Goal: Information Seeking & Learning: Find specific fact

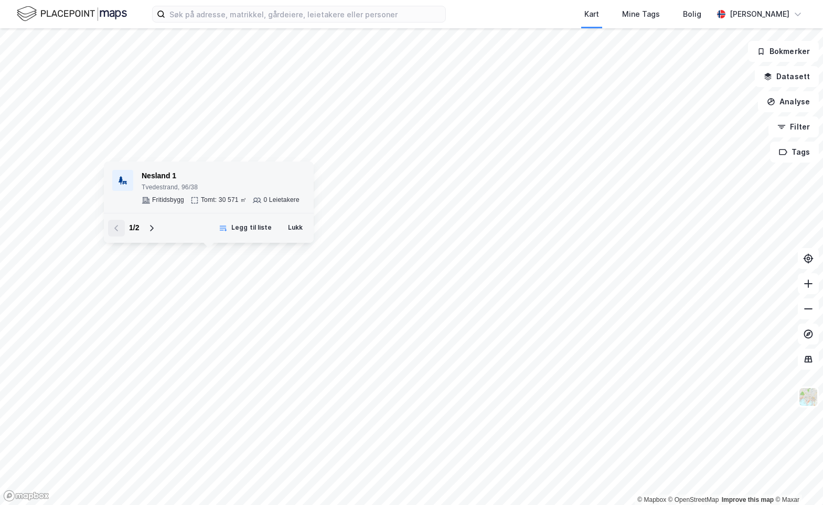
click at [224, 192] on div "Tvedestrand, 96/38" at bounding box center [221, 188] width 158 height 8
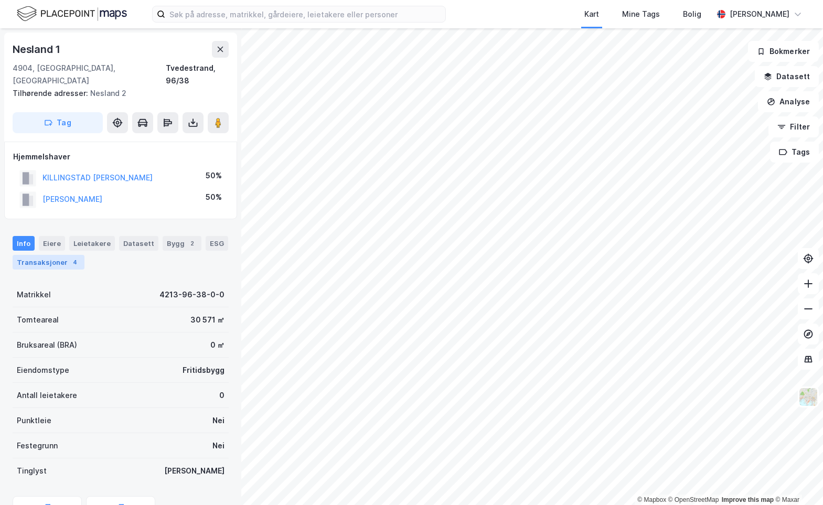
click at [70, 257] on div "4" at bounding box center [75, 262] width 10 height 10
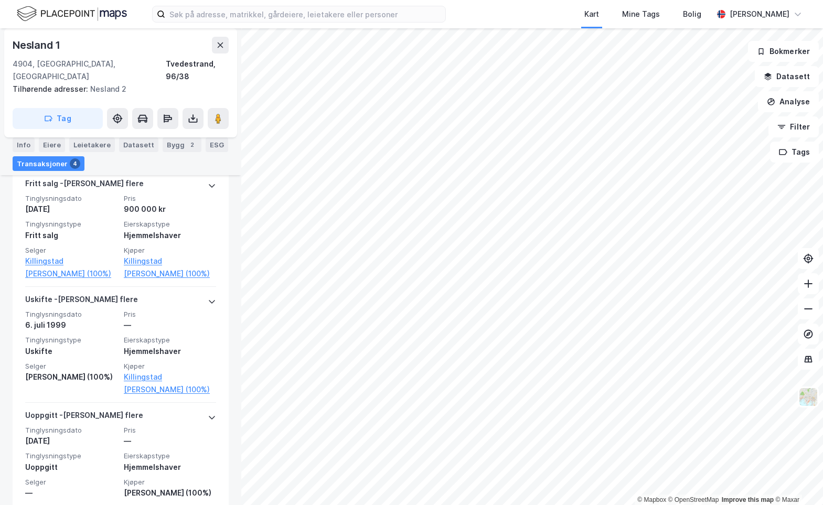
scroll to position [424, 0]
click at [214, 43] on button at bounding box center [220, 45] width 17 height 17
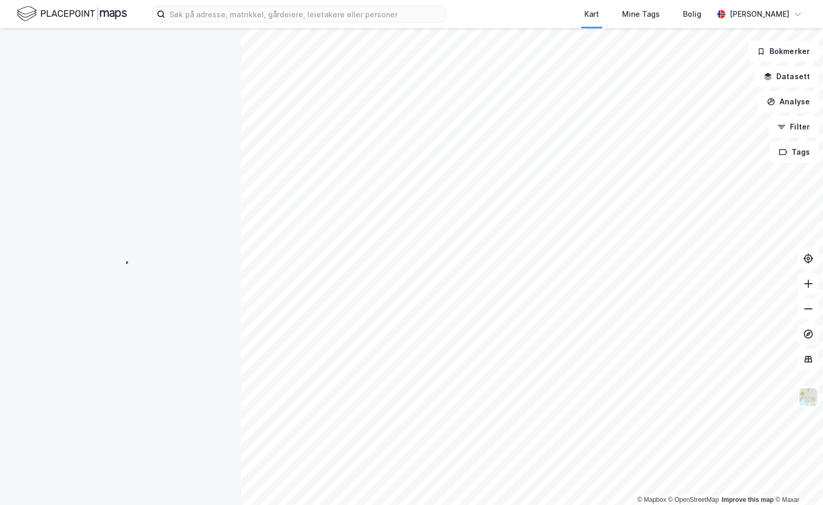
scroll to position [26, 0]
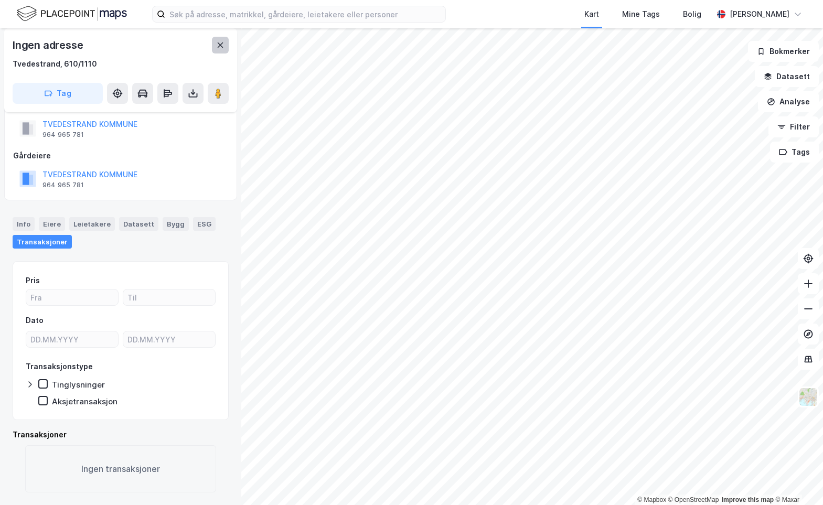
click at [219, 46] on icon at bounding box center [220, 45] width 8 height 8
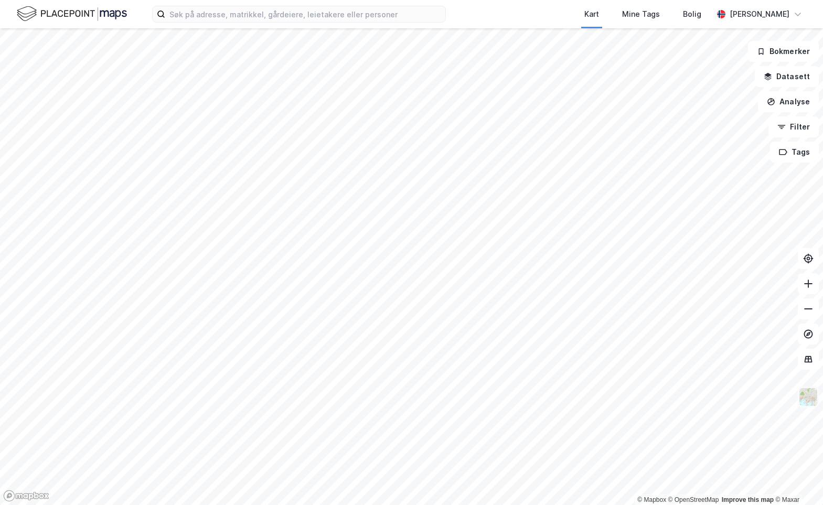
click at [805, 399] on img at bounding box center [809, 397] width 20 height 20
click at [226, 13] on input at bounding box center [305, 14] width 280 height 16
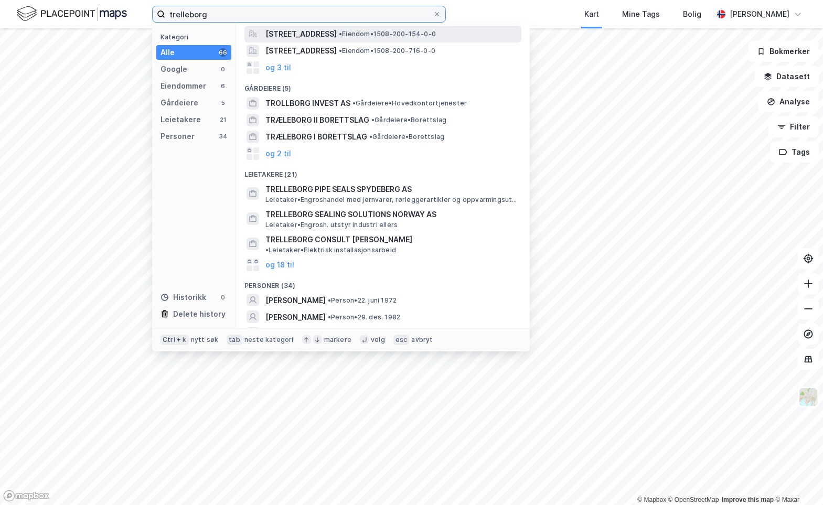
scroll to position [52, 0]
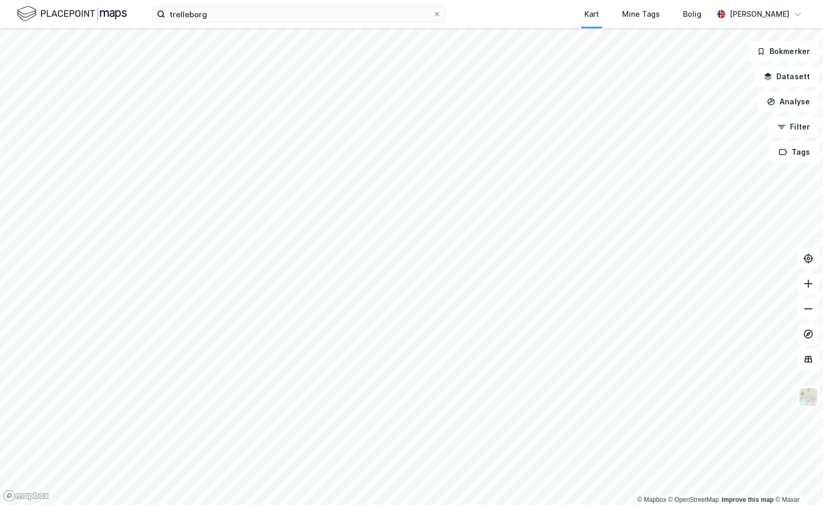
click at [482, 4] on div "trelleborg Kart Mine Tags [PERSON_NAME] [PERSON_NAME]" at bounding box center [411, 14] width 823 height 28
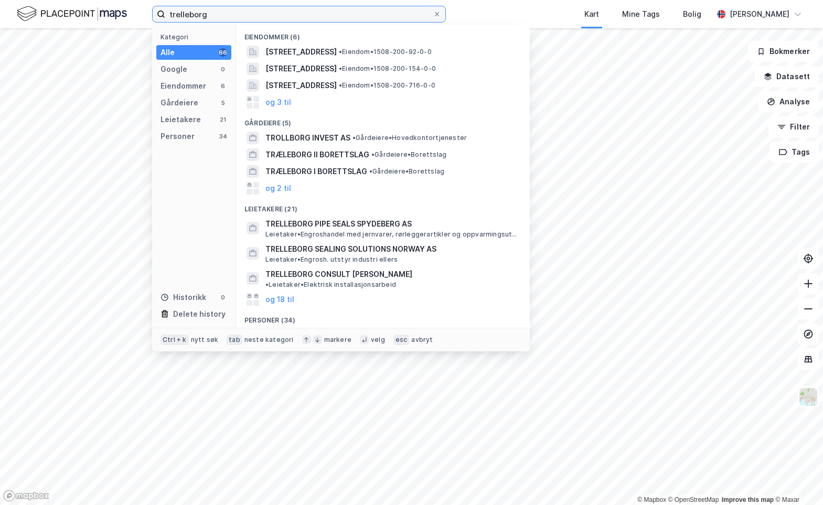
drag, startPoint x: 337, startPoint y: 13, endPoint x: 38, endPoint y: 12, distance: 299.1
click at [38, 12] on div "trelleborg Kategori Alle 66 Google 0 Eiendommer 6 Gårdeiere 5 Leietakere 21 Per…" at bounding box center [411, 14] width 823 height 28
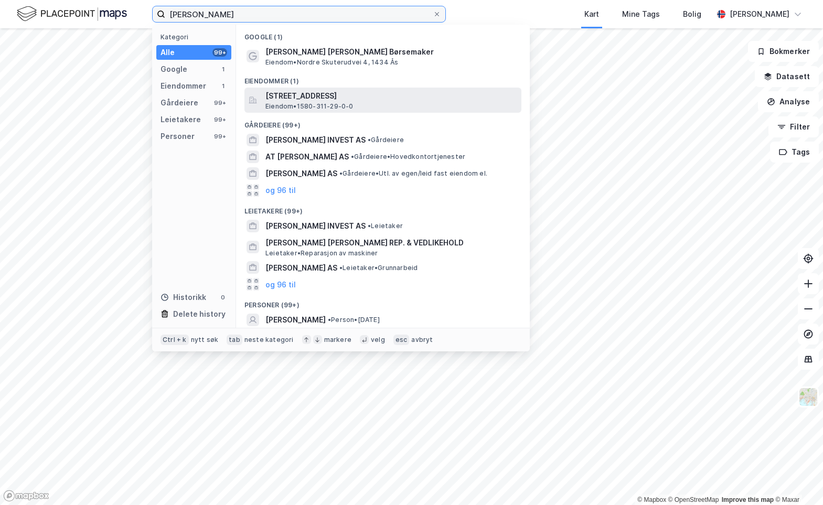
scroll to position [51, 0]
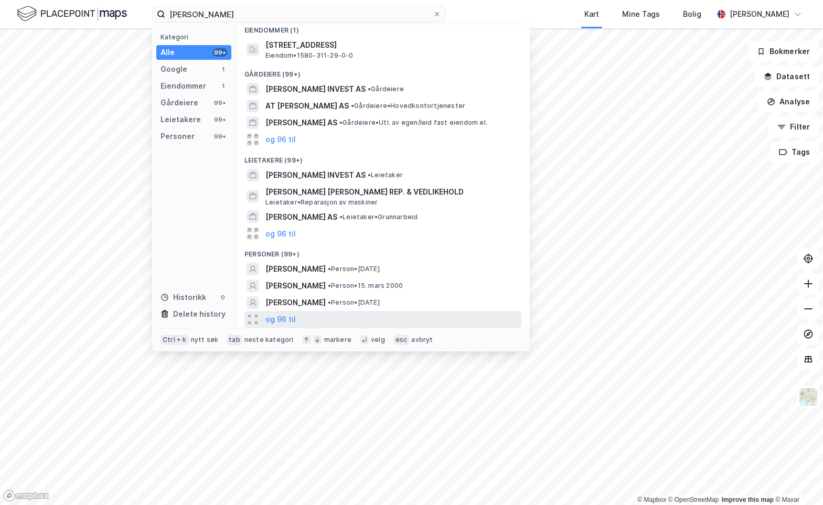
click at [284, 312] on div "og 96 til" at bounding box center [383, 319] width 277 height 17
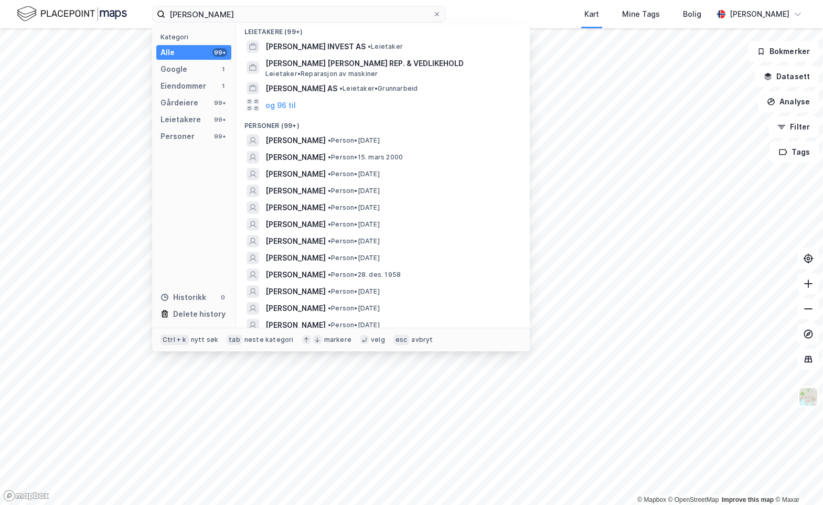
scroll to position [177, 0]
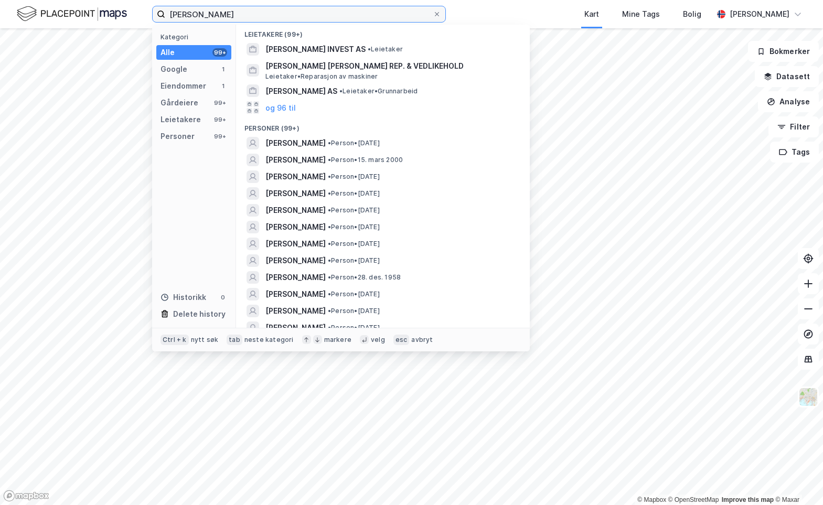
click at [183, 16] on input "[PERSON_NAME]" at bounding box center [299, 14] width 268 height 16
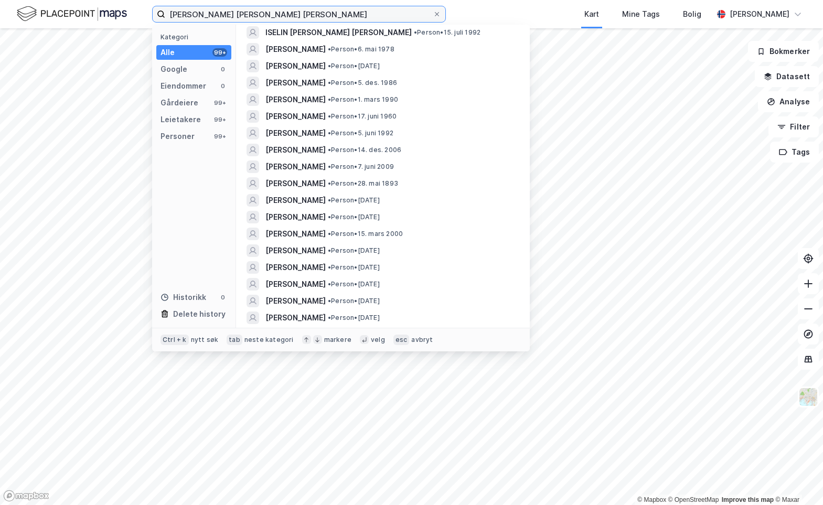
scroll to position [367, 0]
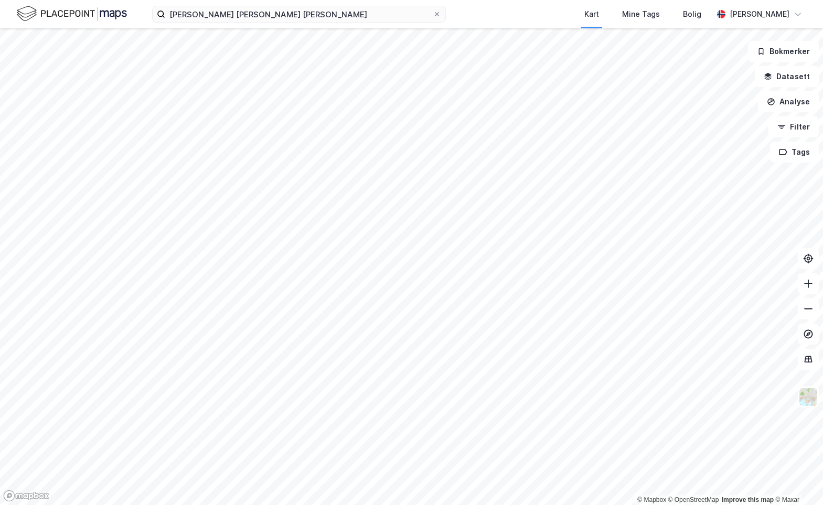
click at [325, 4] on div "[PERSON_NAME] [PERSON_NAME] [PERSON_NAME] Kart Mine Tags [PERSON_NAME] [PERSON_…" at bounding box center [411, 14] width 823 height 28
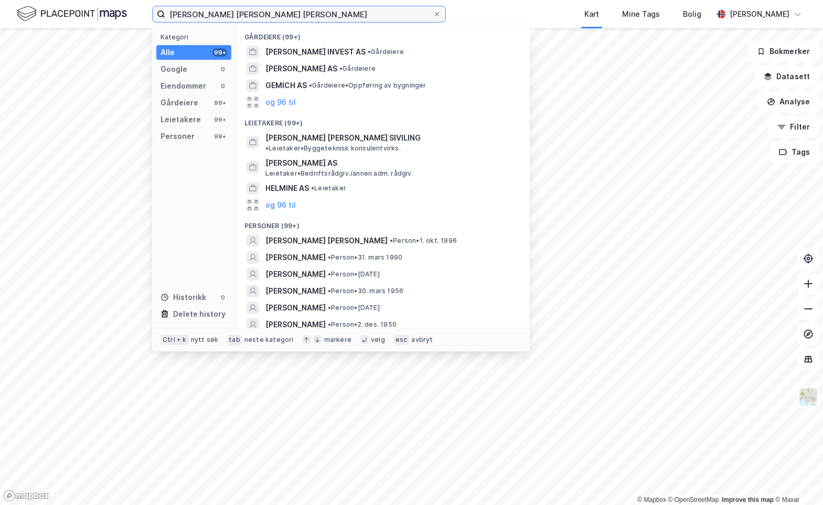
click at [306, 20] on input "[PERSON_NAME] [PERSON_NAME] [PERSON_NAME]" at bounding box center [299, 14] width 268 height 16
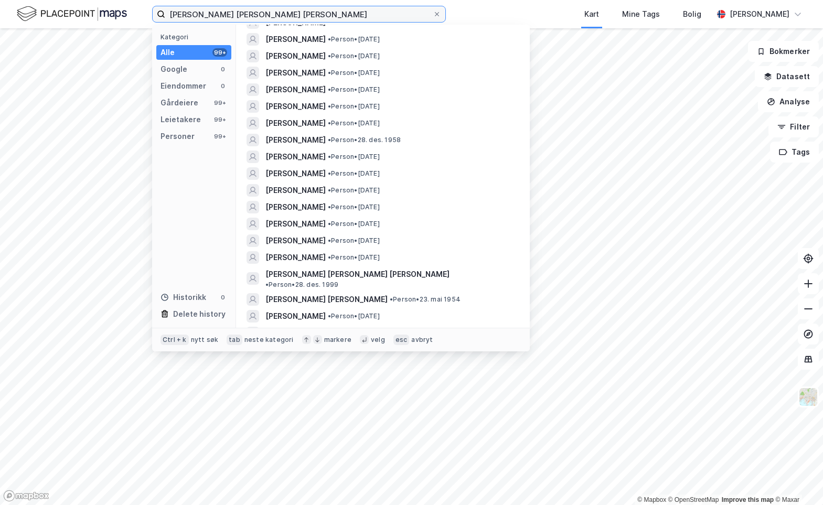
scroll to position [577, 0]
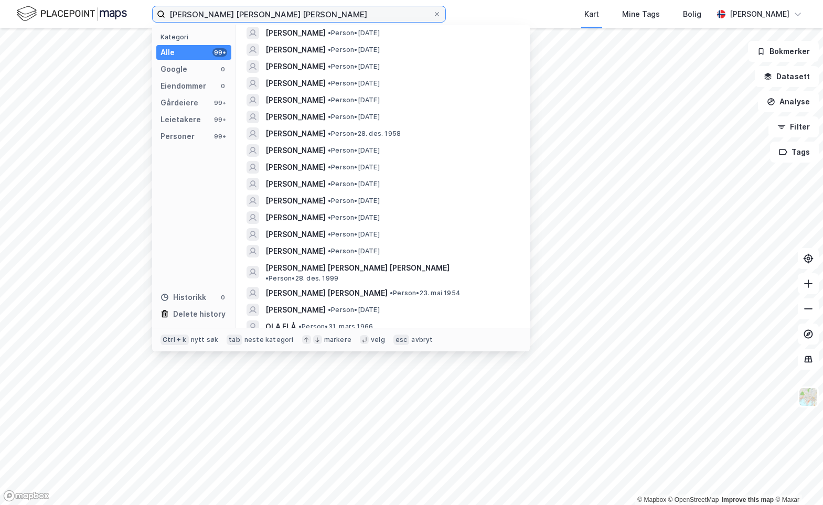
click at [214, 17] on input "[PERSON_NAME] [PERSON_NAME] [PERSON_NAME]" at bounding box center [299, 14] width 268 height 16
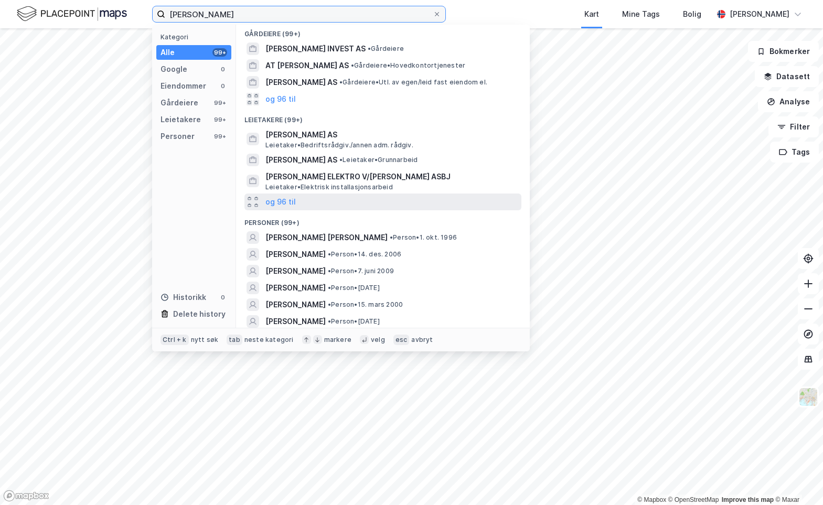
scroll to position [0, 0]
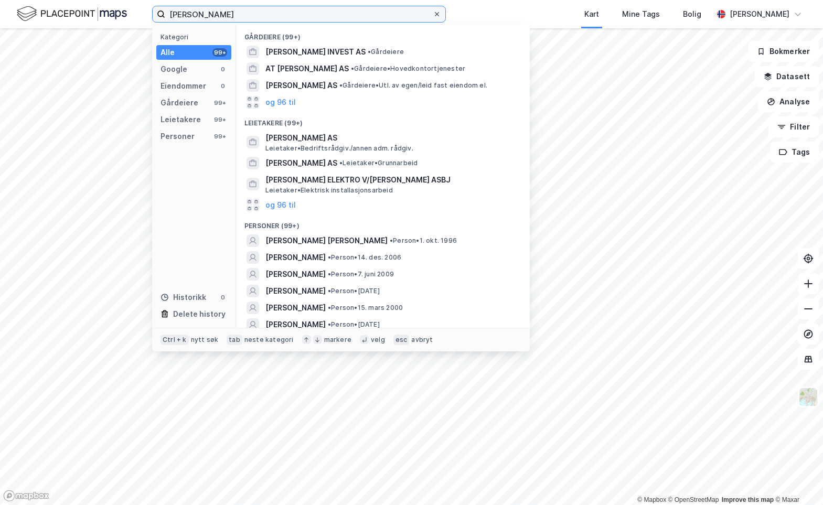
type input "[PERSON_NAME]"
click at [436, 11] on icon at bounding box center [437, 14] width 6 height 6
click at [433, 11] on input "[PERSON_NAME]" at bounding box center [299, 14] width 268 height 16
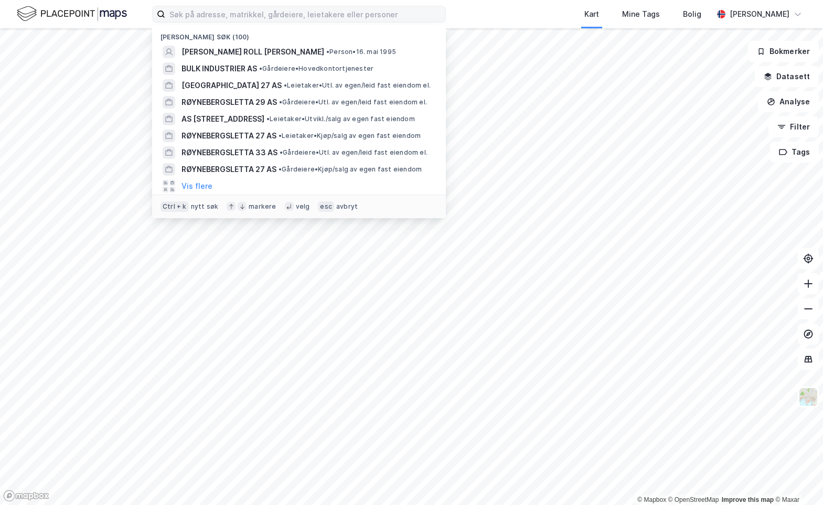
click at [466, 12] on div "Nylige søk (100) [PERSON_NAME] [PERSON_NAME] • Person • 16. mai 1995 BULK INDUS…" at bounding box center [411, 14] width 823 height 28
